Goal: Task Accomplishment & Management: Complete application form

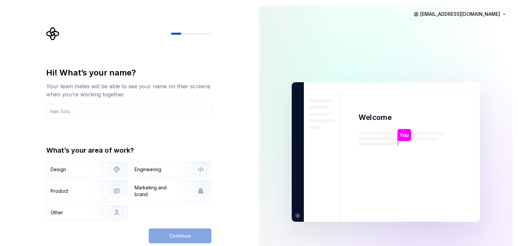
click at [97, 178] on div "Design Engineering Product Marketing and brand Other" at bounding box center [128, 191] width 165 height 59
click at [94, 169] on img "button" at bounding box center [112, 169] width 43 height 45
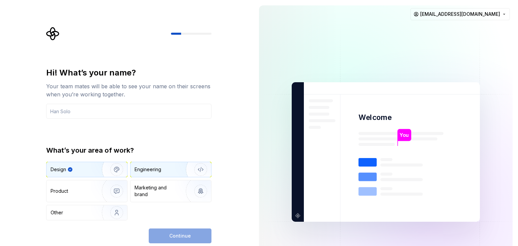
click at [153, 165] on div "Engineering" at bounding box center [170, 169] width 81 height 15
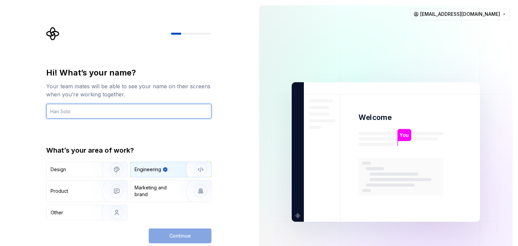
click at [114, 110] on input "text" at bounding box center [128, 111] width 165 height 15
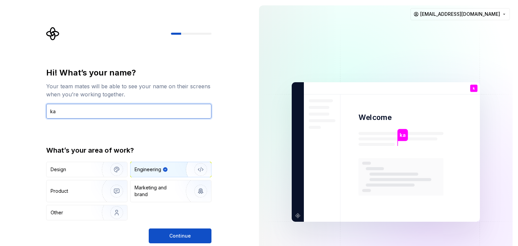
type input "k"
type input "Ak"
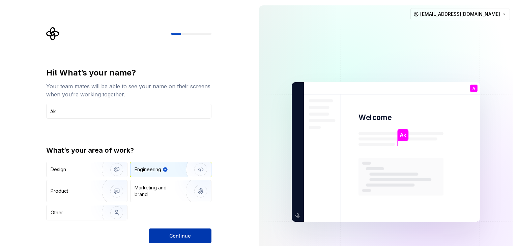
click at [171, 239] on button "Continue" at bounding box center [180, 235] width 63 height 15
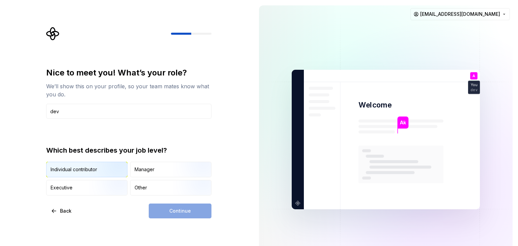
type input "dev"
click at [116, 170] on img "button" at bounding box center [110, 177] width 43 height 45
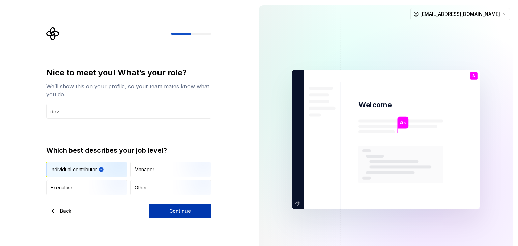
click at [183, 211] on span "Continue" at bounding box center [180, 211] width 22 height 7
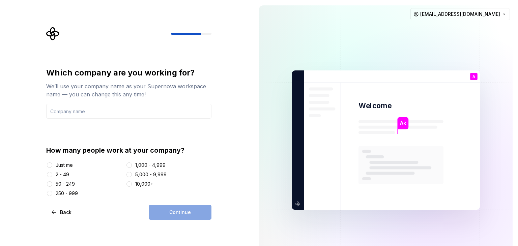
click at [60, 165] on div "Just me" at bounding box center [64, 165] width 17 height 7
click at [52, 165] on button "Just me" at bounding box center [49, 164] width 5 height 5
click at [171, 216] on div "Continue" at bounding box center [180, 212] width 63 height 15
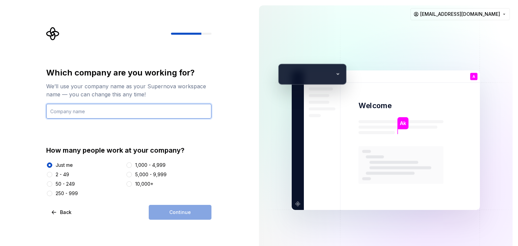
click at [98, 111] on input "text" at bounding box center [128, 111] width 165 height 15
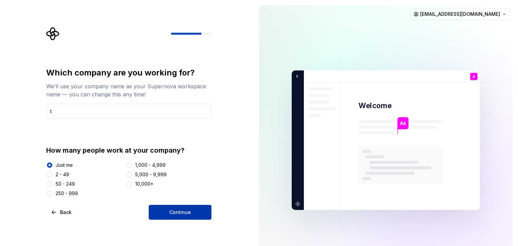
click at [172, 212] on span "Continue" at bounding box center [180, 212] width 22 height 7
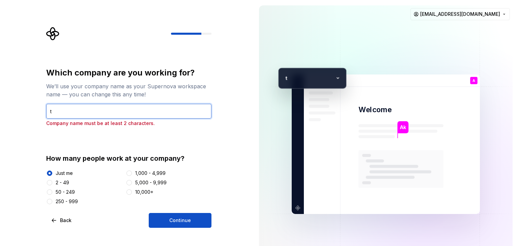
click at [101, 108] on input "t" at bounding box center [128, 111] width 165 height 15
type input "test"
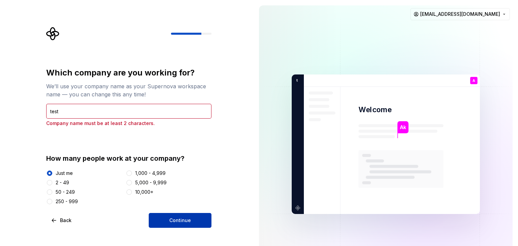
click at [181, 216] on button "Continue" at bounding box center [180, 220] width 63 height 15
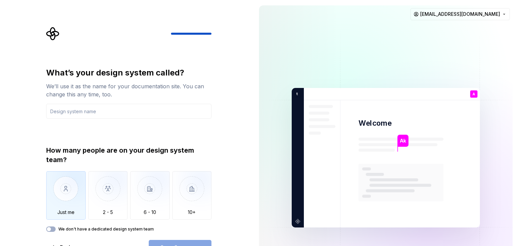
click at [70, 182] on img "button" at bounding box center [65, 193] width 39 height 45
click at [51, 230] on icon "button" at bounding box center [48, 229] width 5 height 4
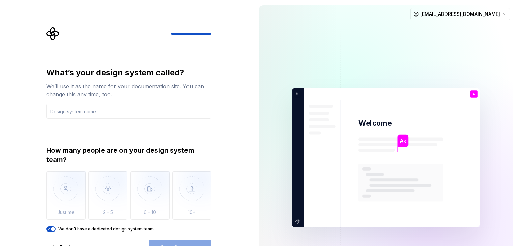
click at [51, 226] on button "We don't have a dedicated design system team" at bounding box center [50, 228] width 9 height 5
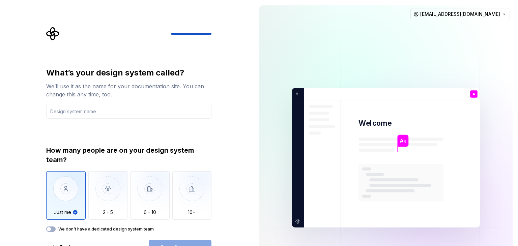
click at [72, 193] on img "button" at bounding box center [65, 193] width 39 height 45
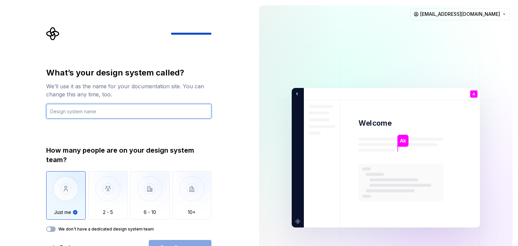
click at [111, 108] on input "text" at bounding box center [128, 111] width 165 height 15
type input "wde"
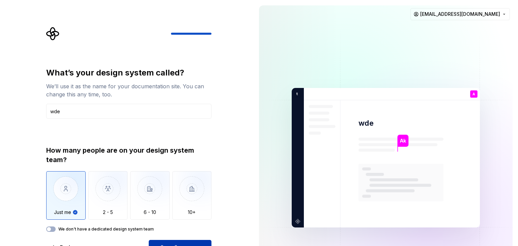
click at [177, 243] on button "Open Supernova" at bounding box center [180, 247] width 63 height 15
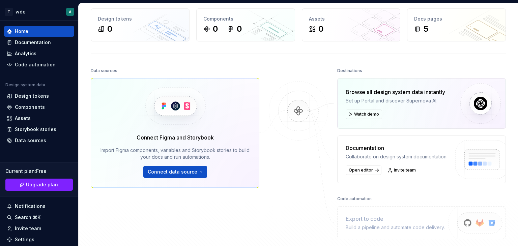
scroll to position [51, 0]
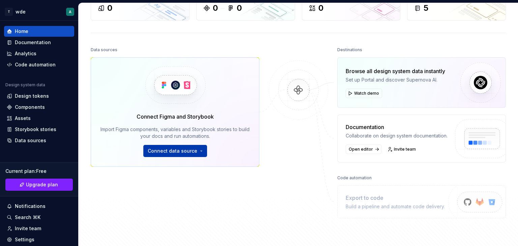
click at [202, 151] on button "Connect data source" at bounding box center [175, 151] width 64 height 12
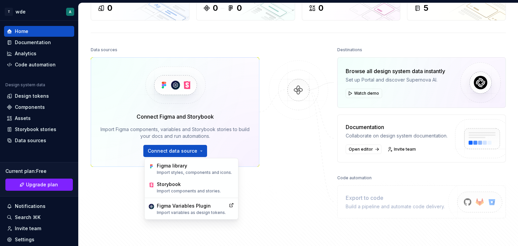
click at [271, 179] on div at bounding box center [298, 131] width 67 height 173
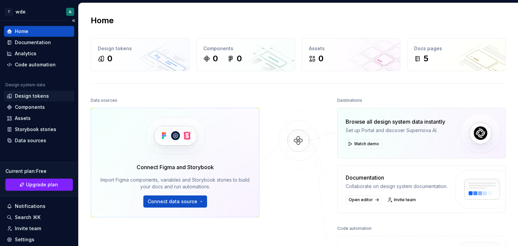
scroll to position [44, 0]
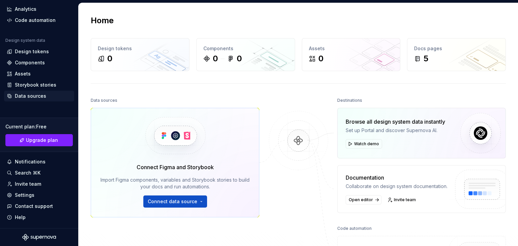
click at [39, 95] on div "Data sources" at bounding box center [30, 96] width 31 height 7
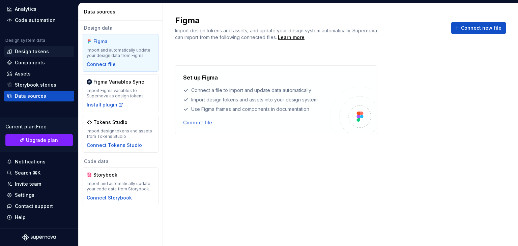
click at [44, 49] on div "Design tokens" at bounding box center [32, 51] width 34 height 7
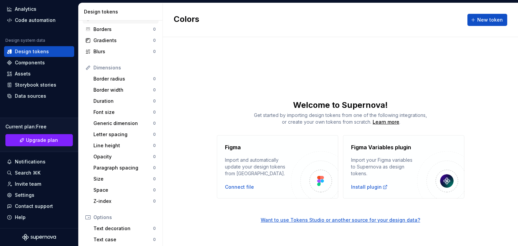
scroll to position [52, 0]
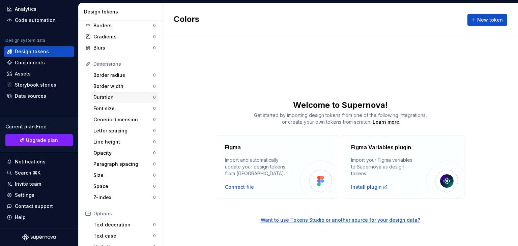
click at [125, 92] on div "Duration 0" at bounding box center [125, 97] width 68 height 11
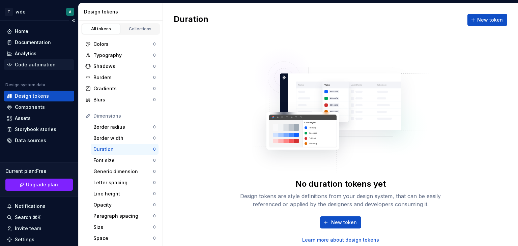
click at [34, 63] on div "Code automation" at bounding box center [35, 64] width 41 height 7
